Goal: Information Seeking & Learning: Find specific fact

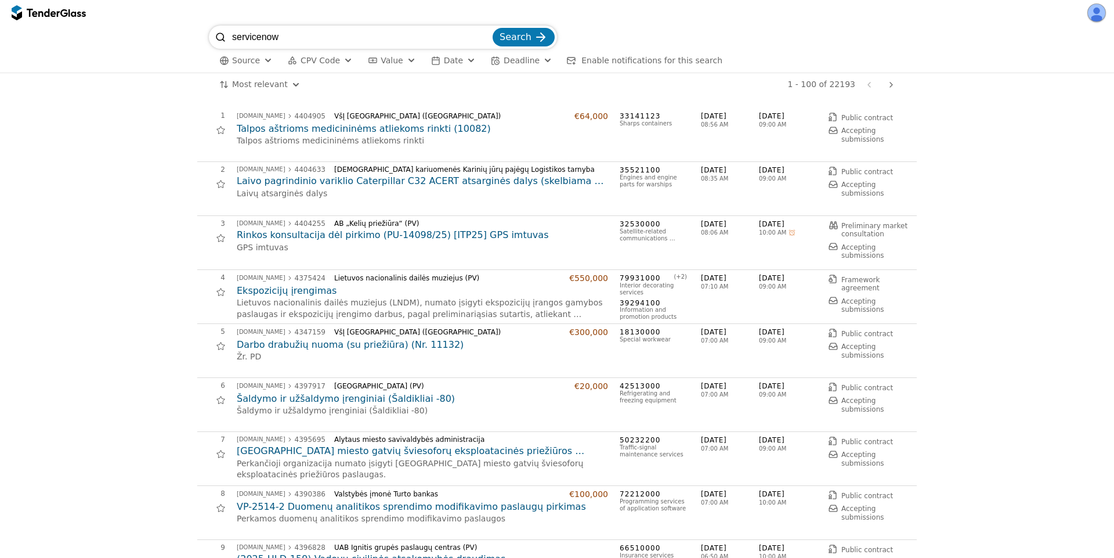
type input "servicenow"
click at [493, 28] on button "Search" at bounding box center [524, 37] width 62 height 19
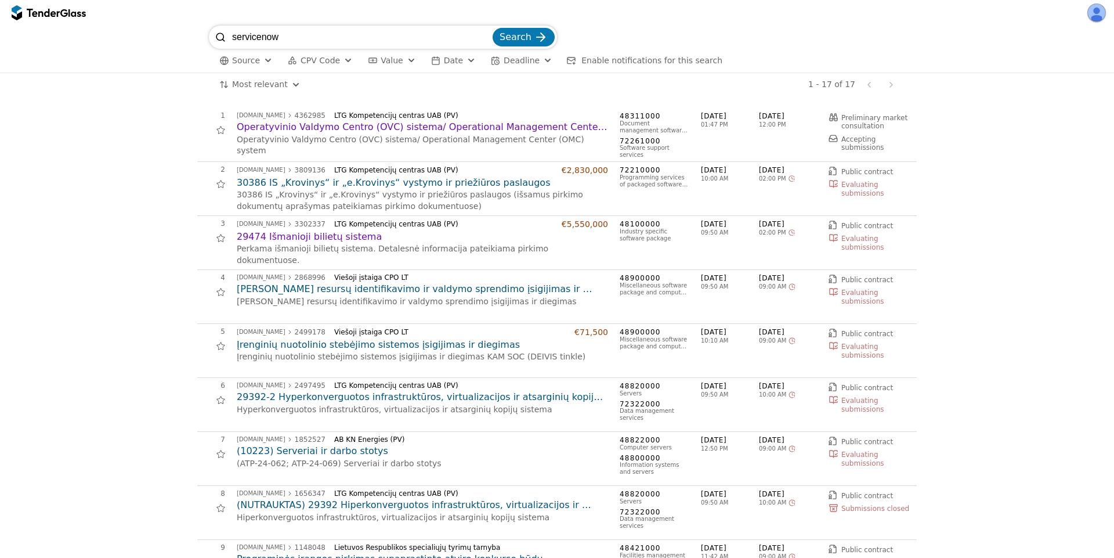
click at [470, 125] on h2 "Operatyvinio Valdymo Centro (OVC) sistema/ Operational Management Center (OMC) …" at bounding box center [422, 127] width 371 height 13
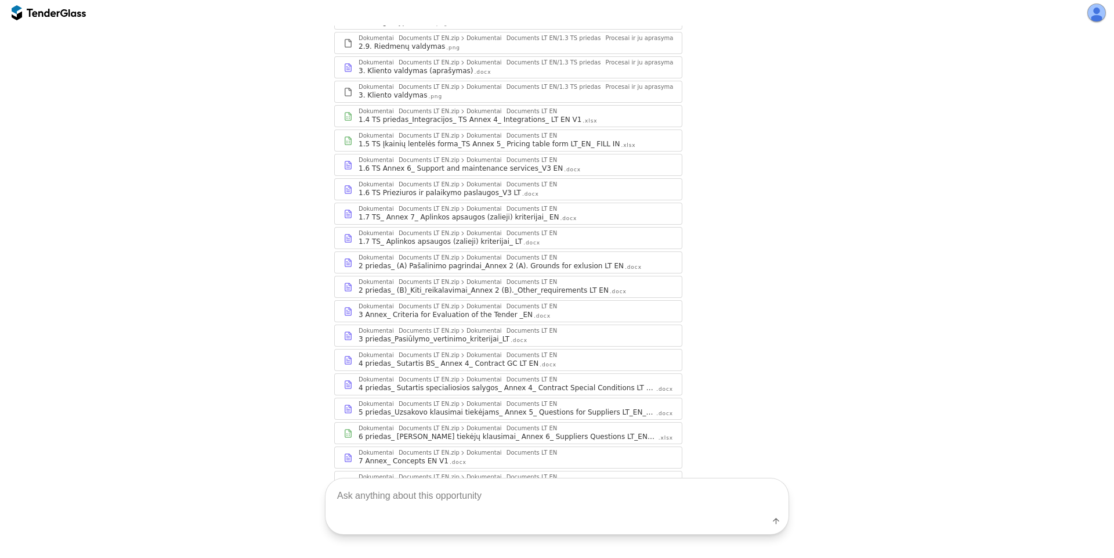
scroll to position [1316, 0]
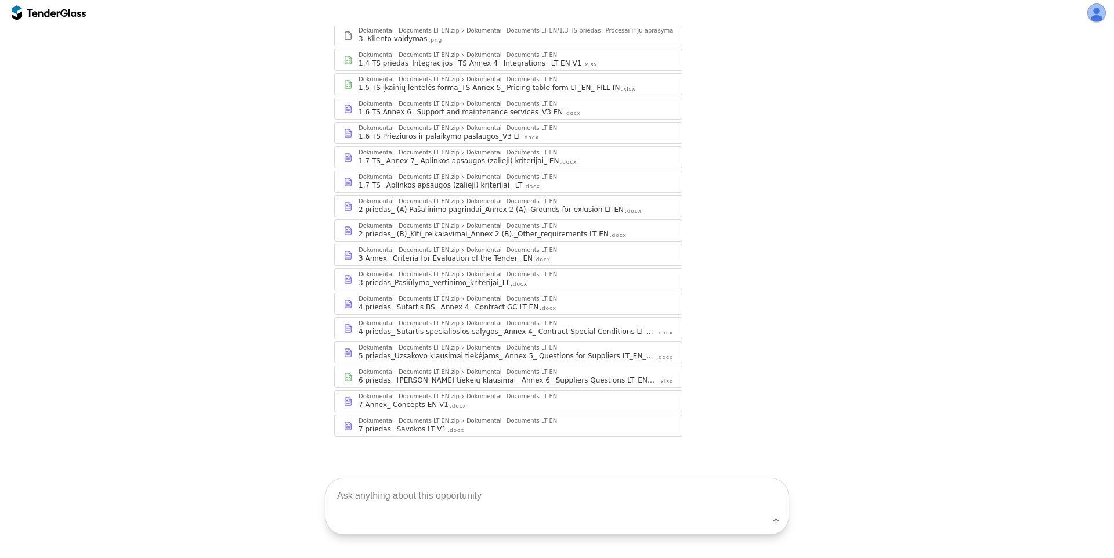
click at [453, 492] on textarea at bounding box center [557, 495] width 463 height 34
type textarea "what's this?"
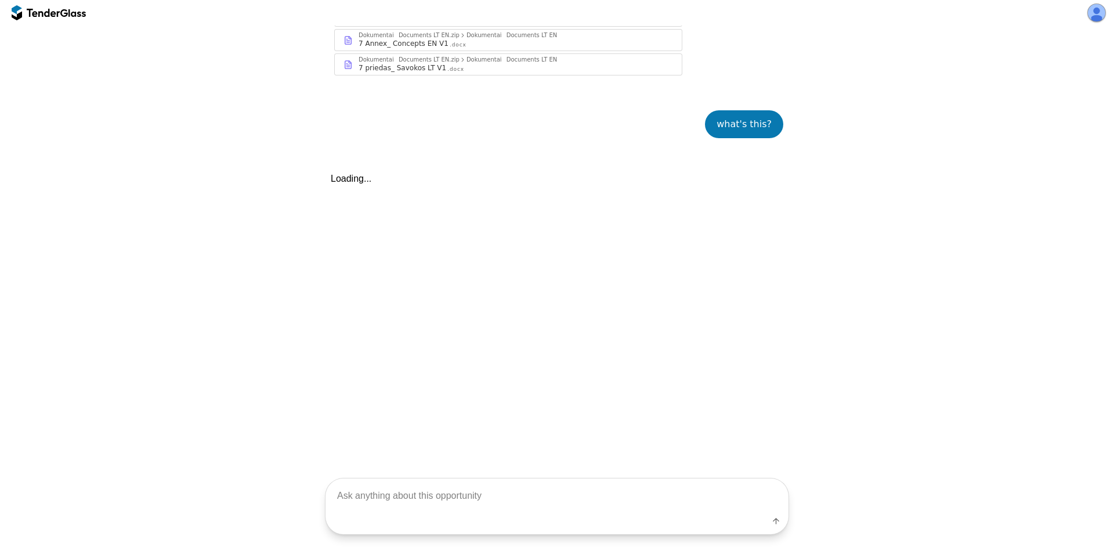
scroll to position [1743, 0]
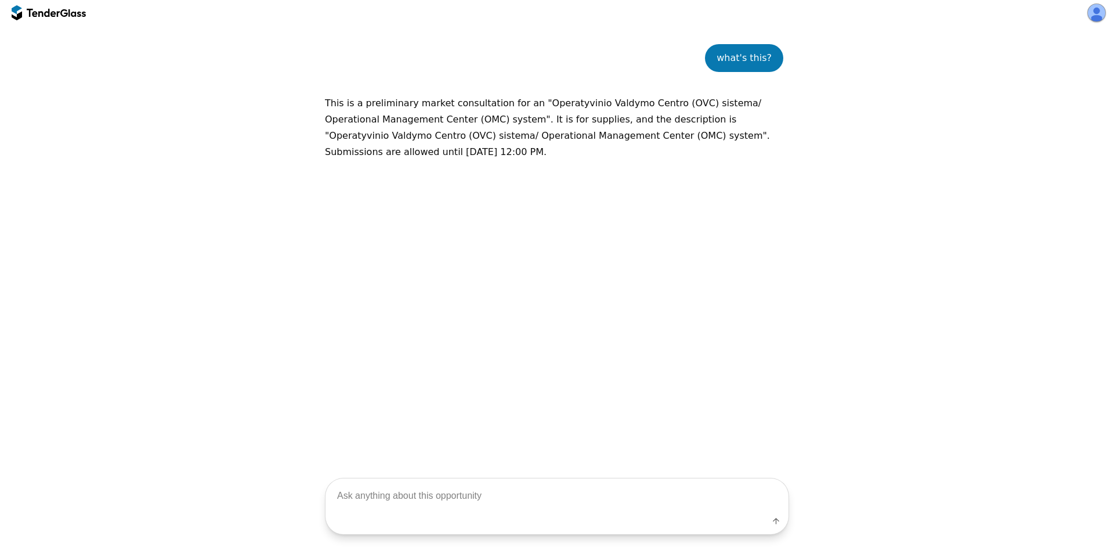
click at [504, 491] on textarea at bounding box center [557, 495] width 463 height 34
type textarea "R"
type textarea "tech spec"
type textarea "Is "ServiceNow" mentioned in the tech specs?"
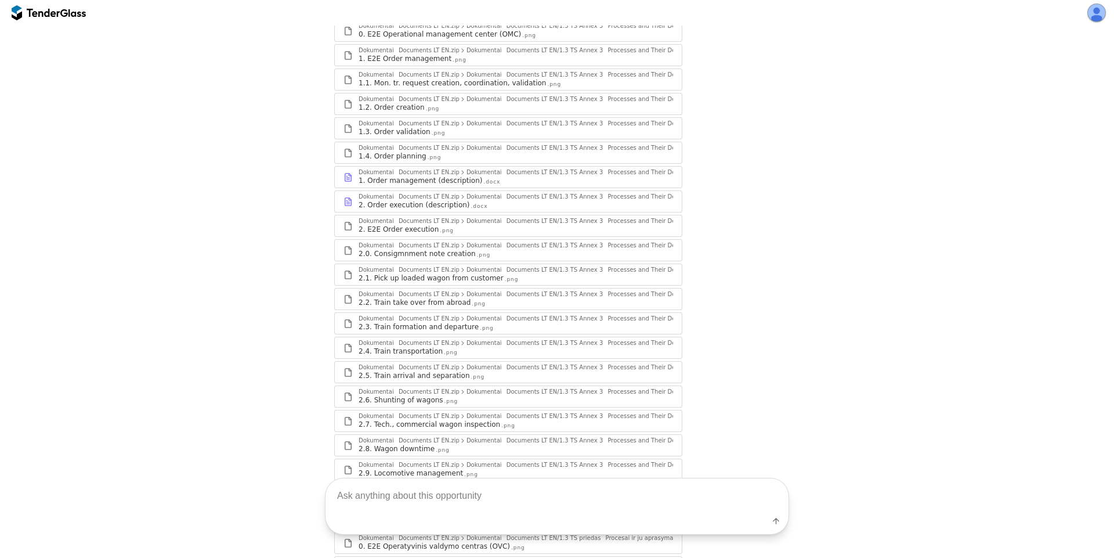
scroll to position [113, 0]
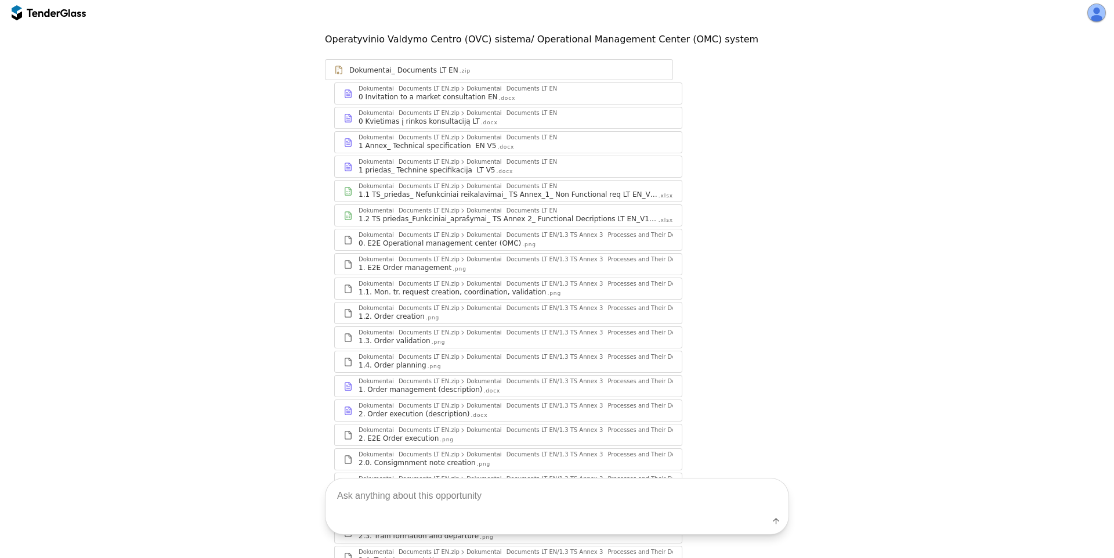
click at [496, 143] on div "1 Annex_ Technical specification EN V5 .docx" at bounding box center [516, 145] width 314 height 9
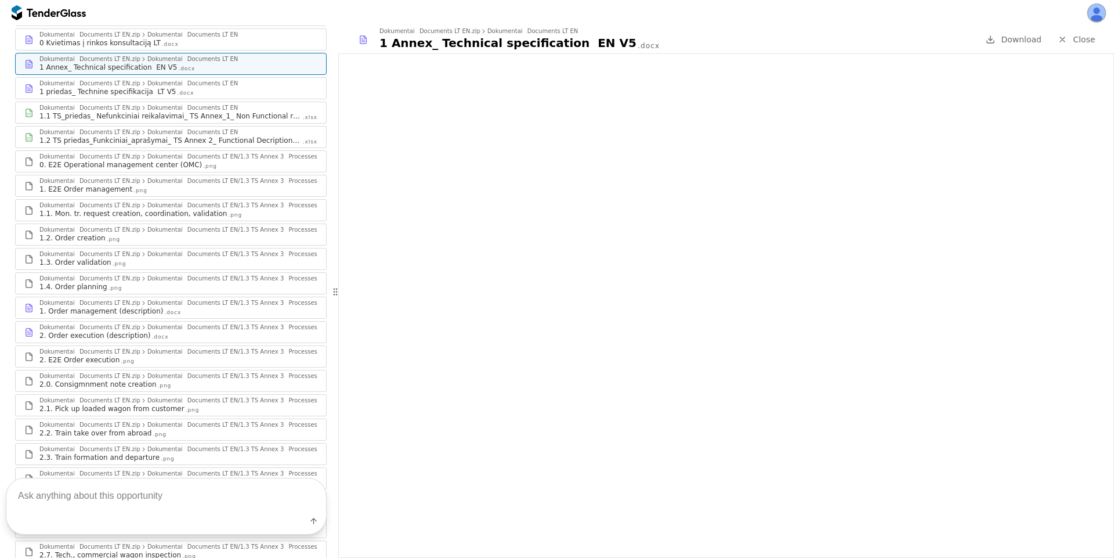
scroll to position [27, 0]
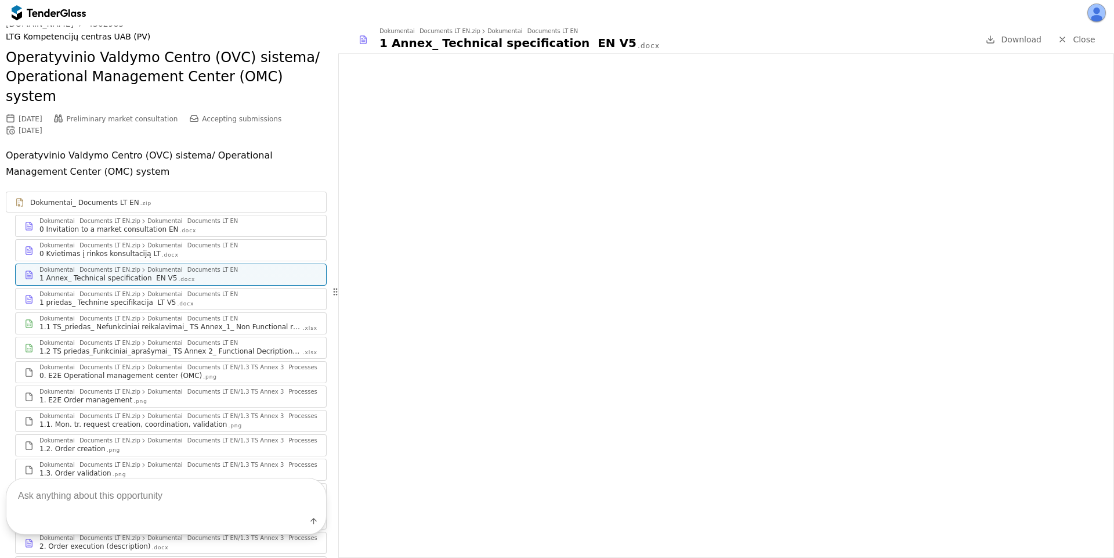
click at [158, 218] on div "Dokumentai_ Documents LT EN" at bounding box center [192, 221] width 91 height 6
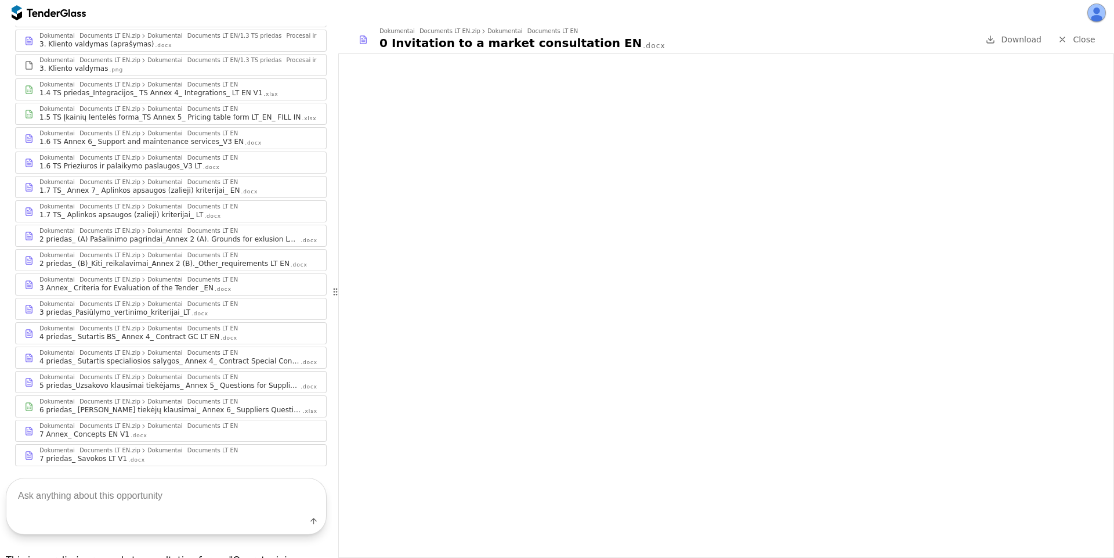
scroll to position [1176, 0]
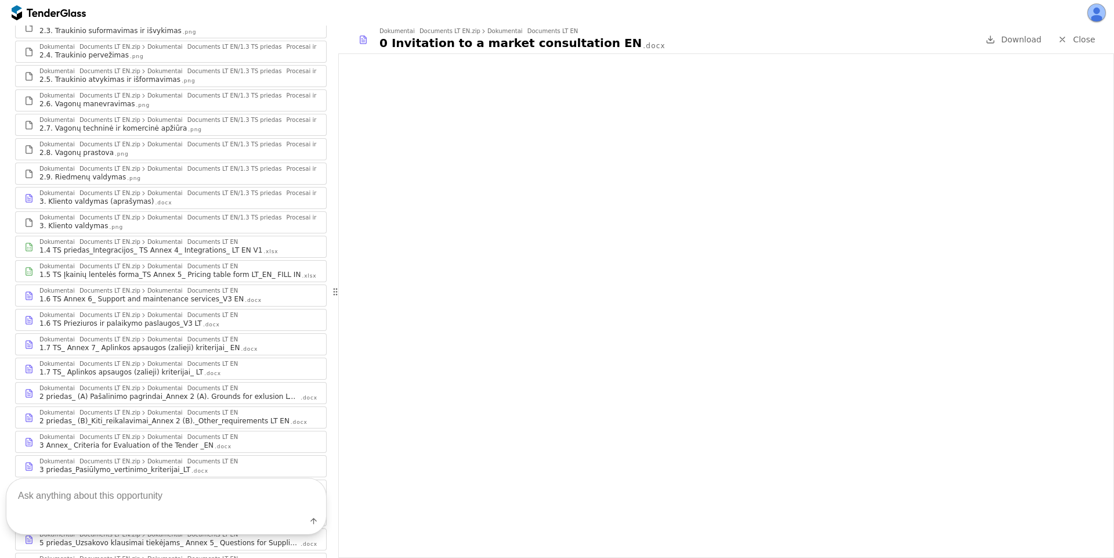
click at [156, 199] on div ".docx" at bounding box center [164, 203] width 17 height 8
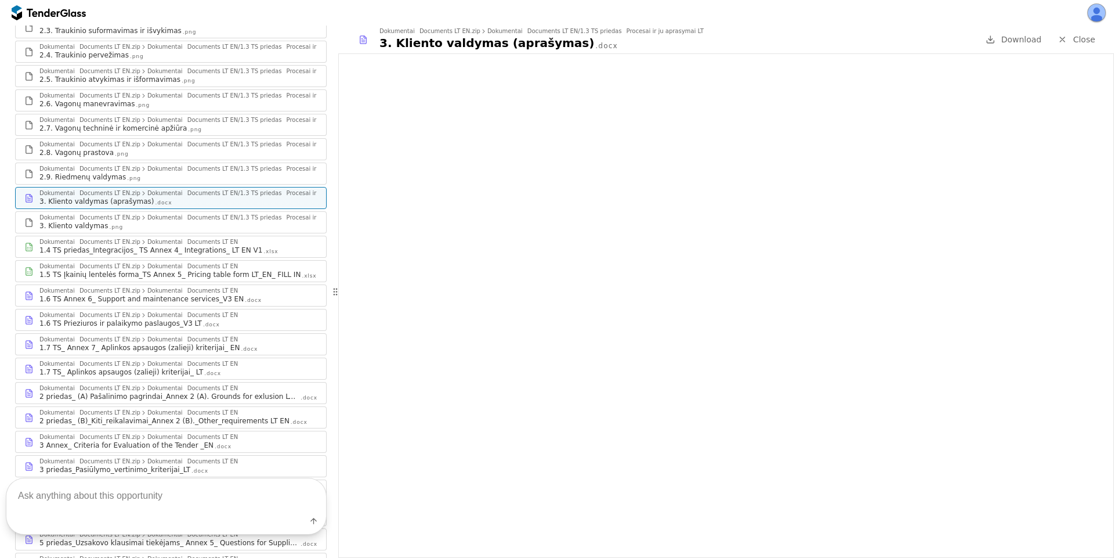
click at [106, 245] on div "1.4 TS priedas_Integracijos_ TS Annex 4_ Integrations_ LT EN V1" at bounding box center [150, 249] width 223 height 9
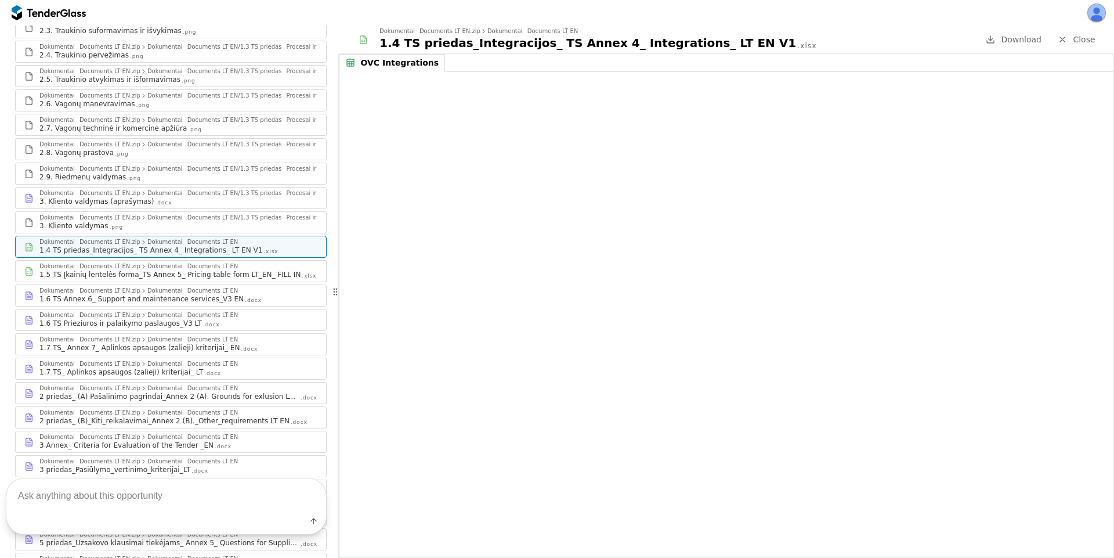
click at [156, 221] on div "3. Kliento valdymas .png" at bounding box center [178, 225] width 278 height 9
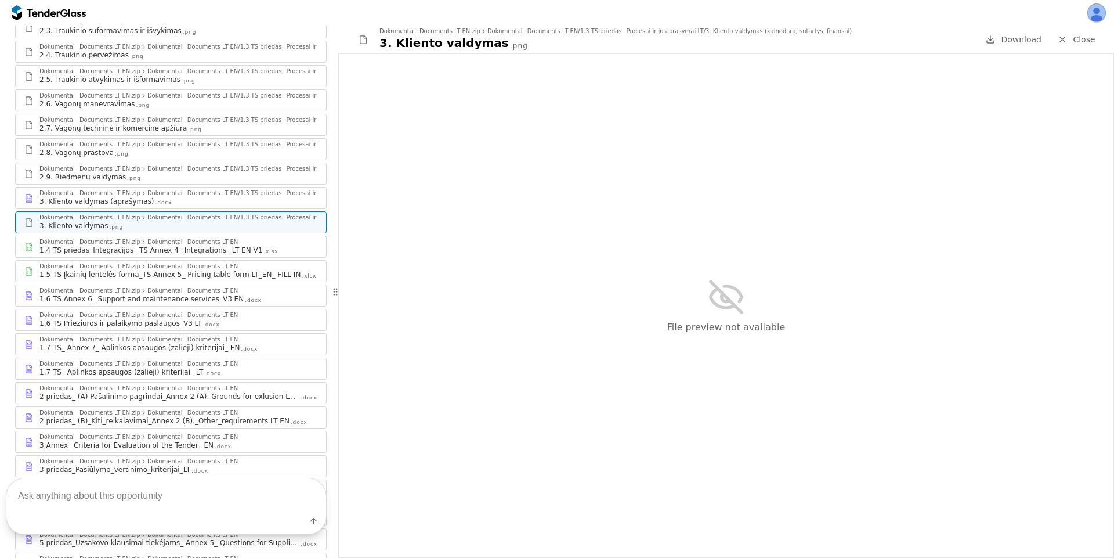
click at [1040, 37] on span "Download" at bounding box center [1021, 39] width 41 height 9
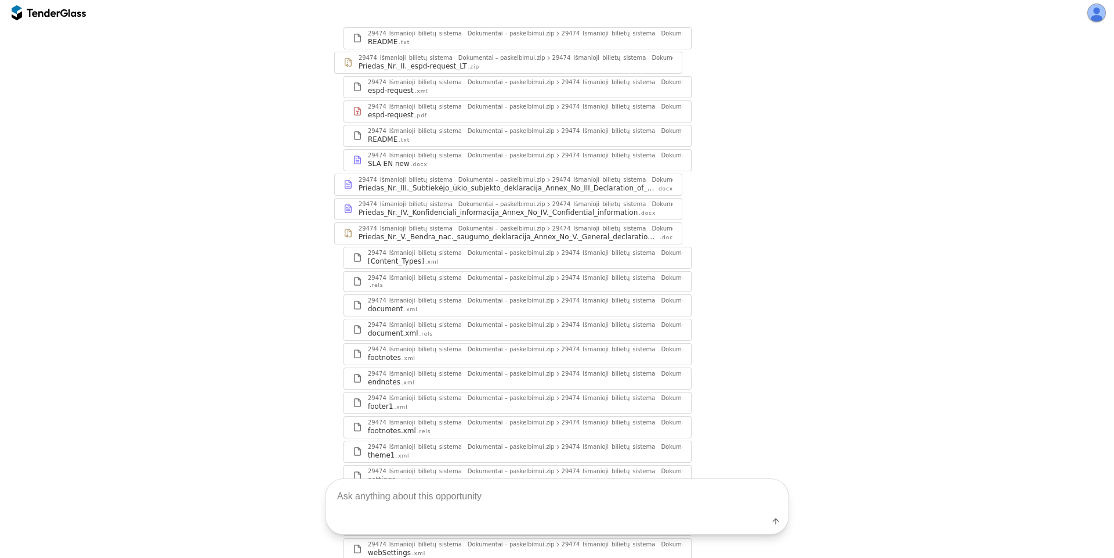
scroll to position [836, 0]
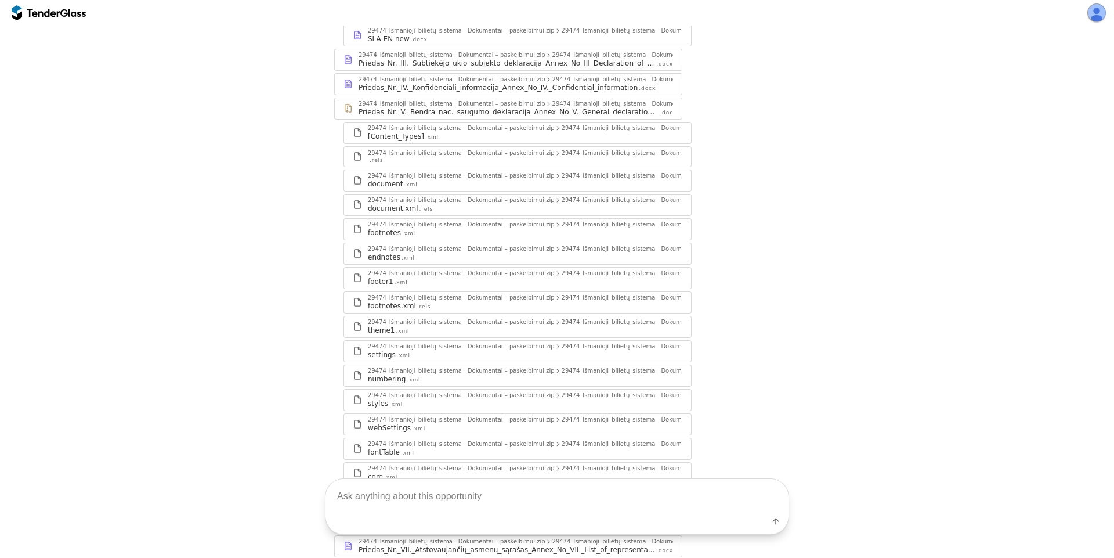
click at [519, 112] on div "Priedas_Nr._V._Bendra_nac._saugumo_deklaracija_Annex_No_V._General_declaration_…" at bounding box center [509, 111] width 300 height 9
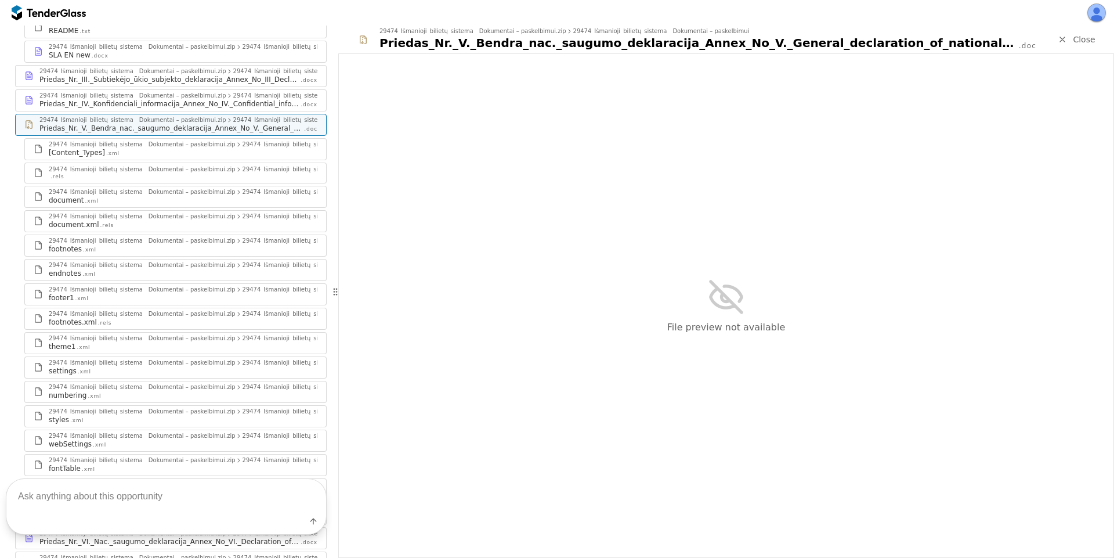
scroll to position [852, 0]
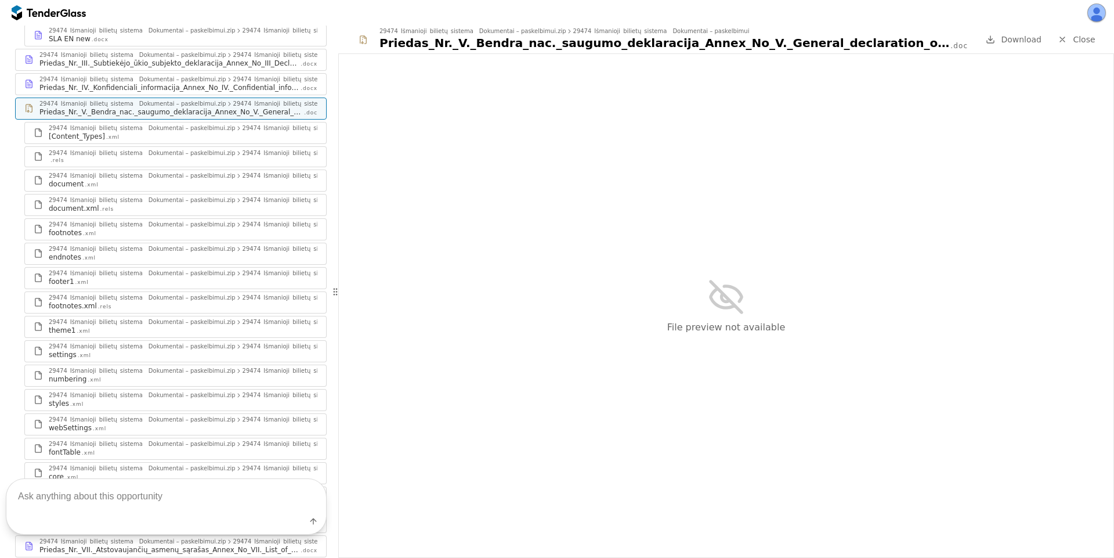
click at [1015, 40] on span "Download" at bounding box center [1021, 39] width 41 height 9
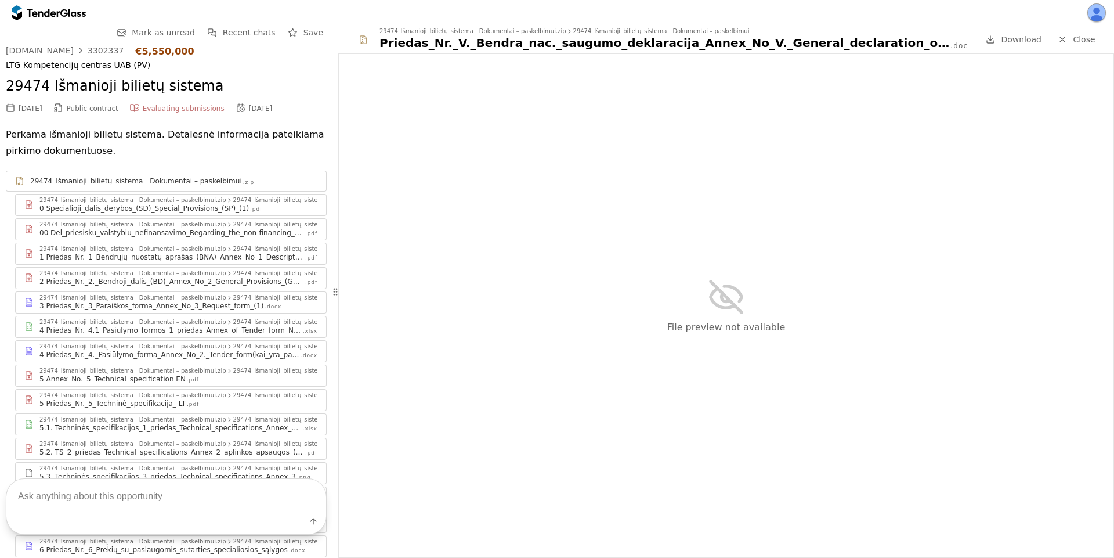
scroll to position [209, 0]
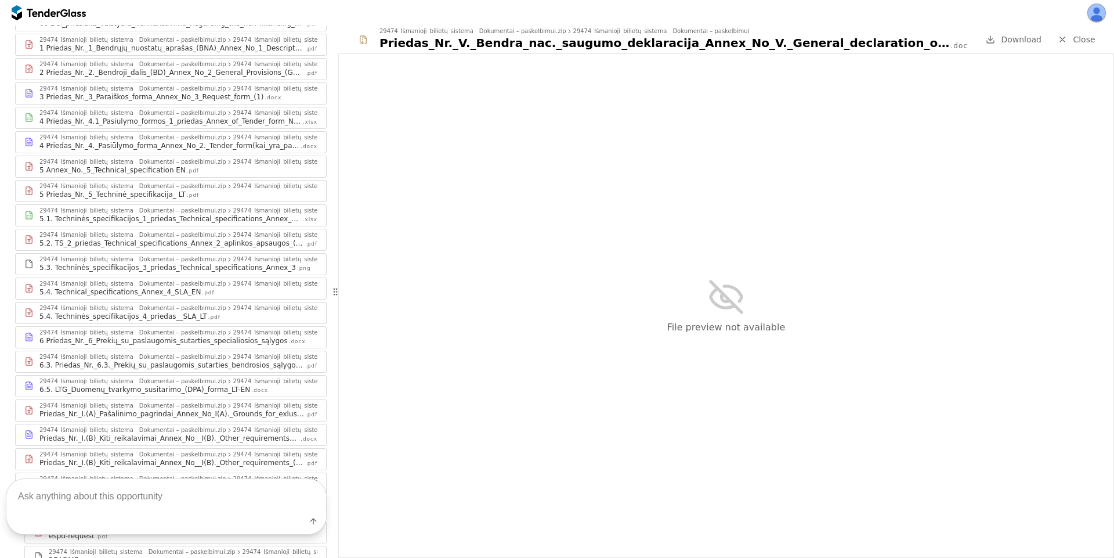
click at [175, 289] on div "5.4. Technical_specifications_Annex_4_SLA_EN" at bounding box center [119, 291] width 161 height 9
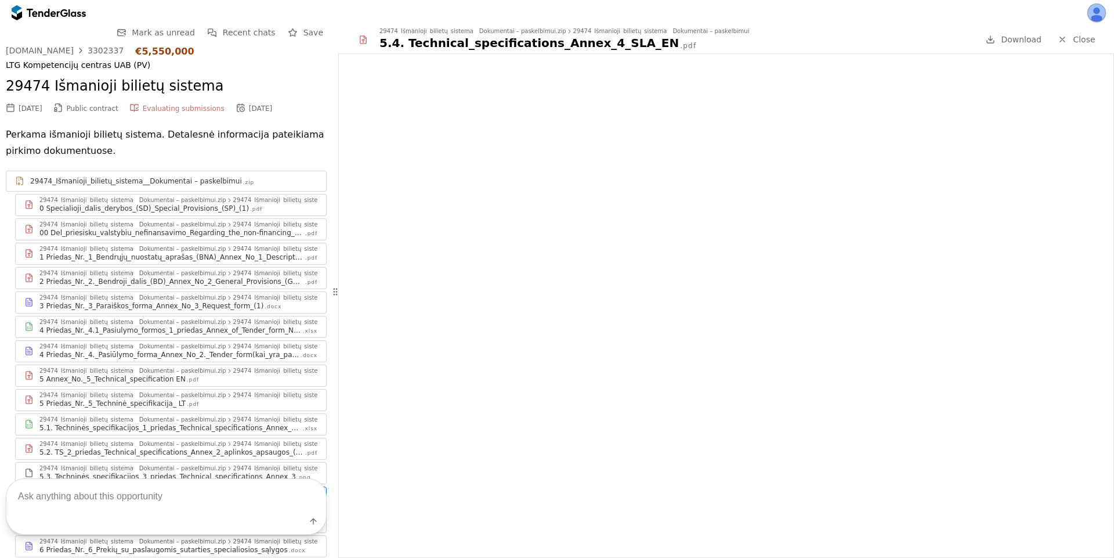
click at [59, 13] on div at bounding box center [43, 13] width 32 height 8
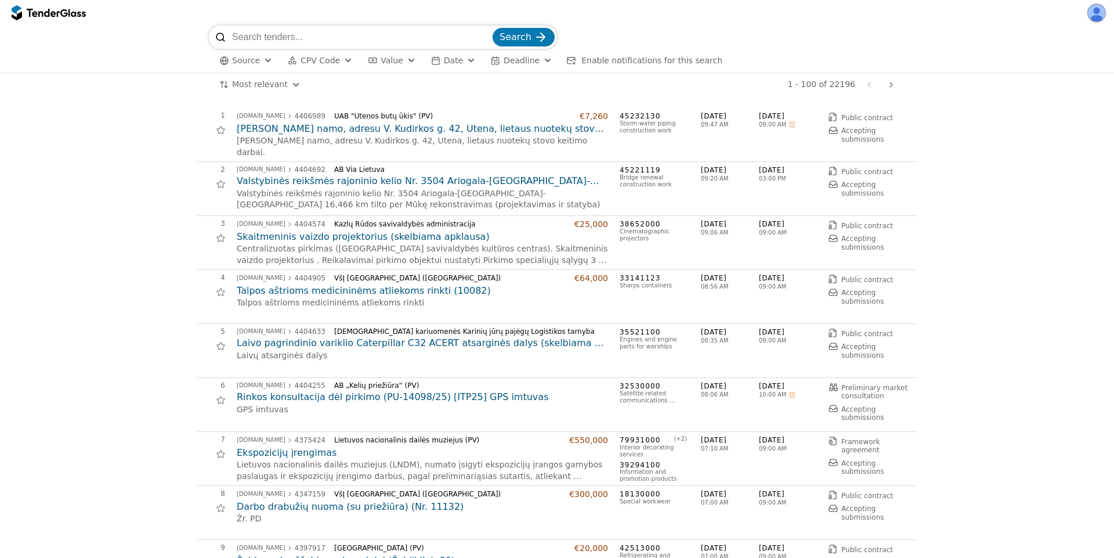
scroll to position [104, 0]
